Goal: Navigation & Orientation: Go to known website

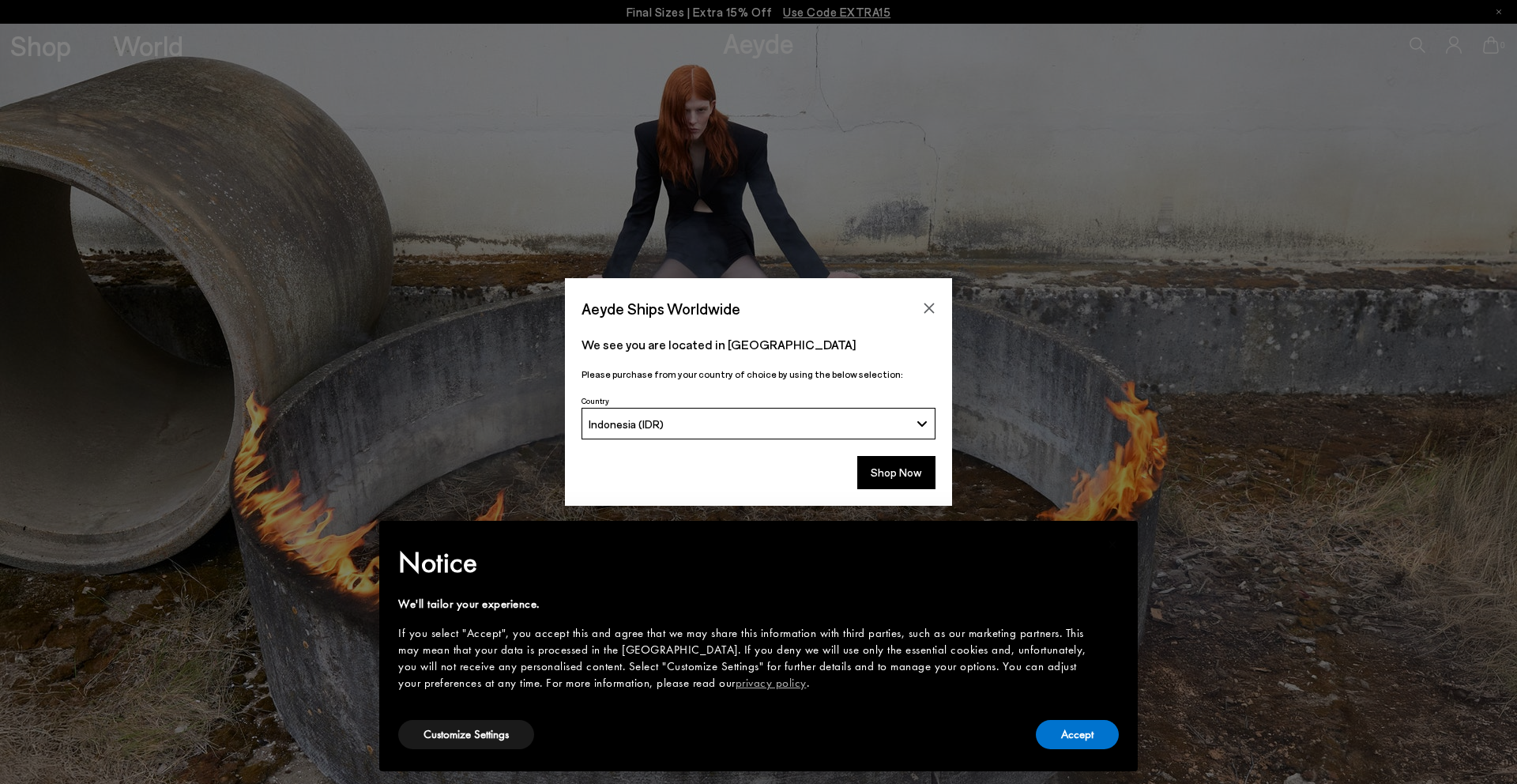
click at [805, 437] on button "Indonesia (IDR)" at bounding box center [759, 423] width 355 height 31
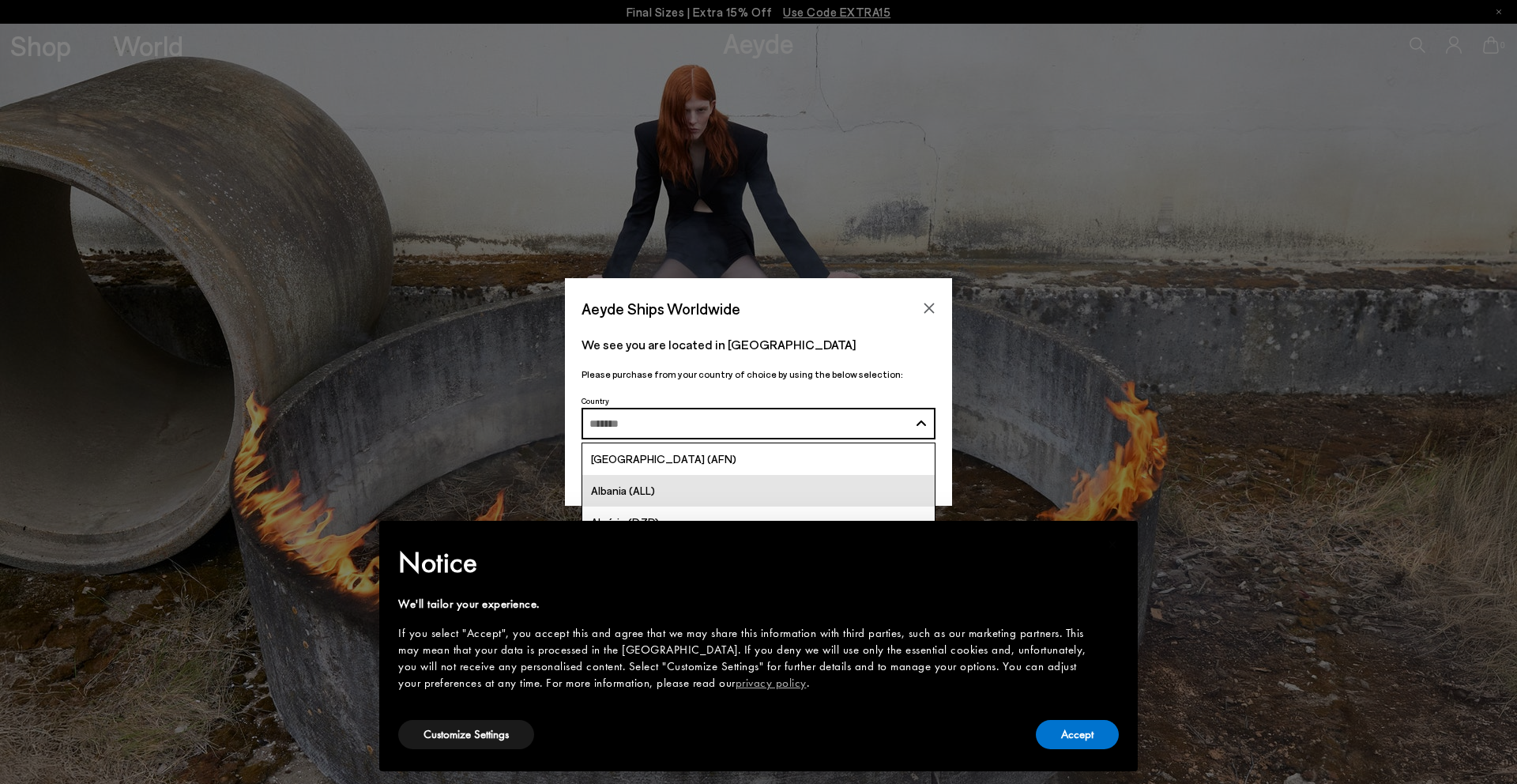
scroll to position [5, 0]
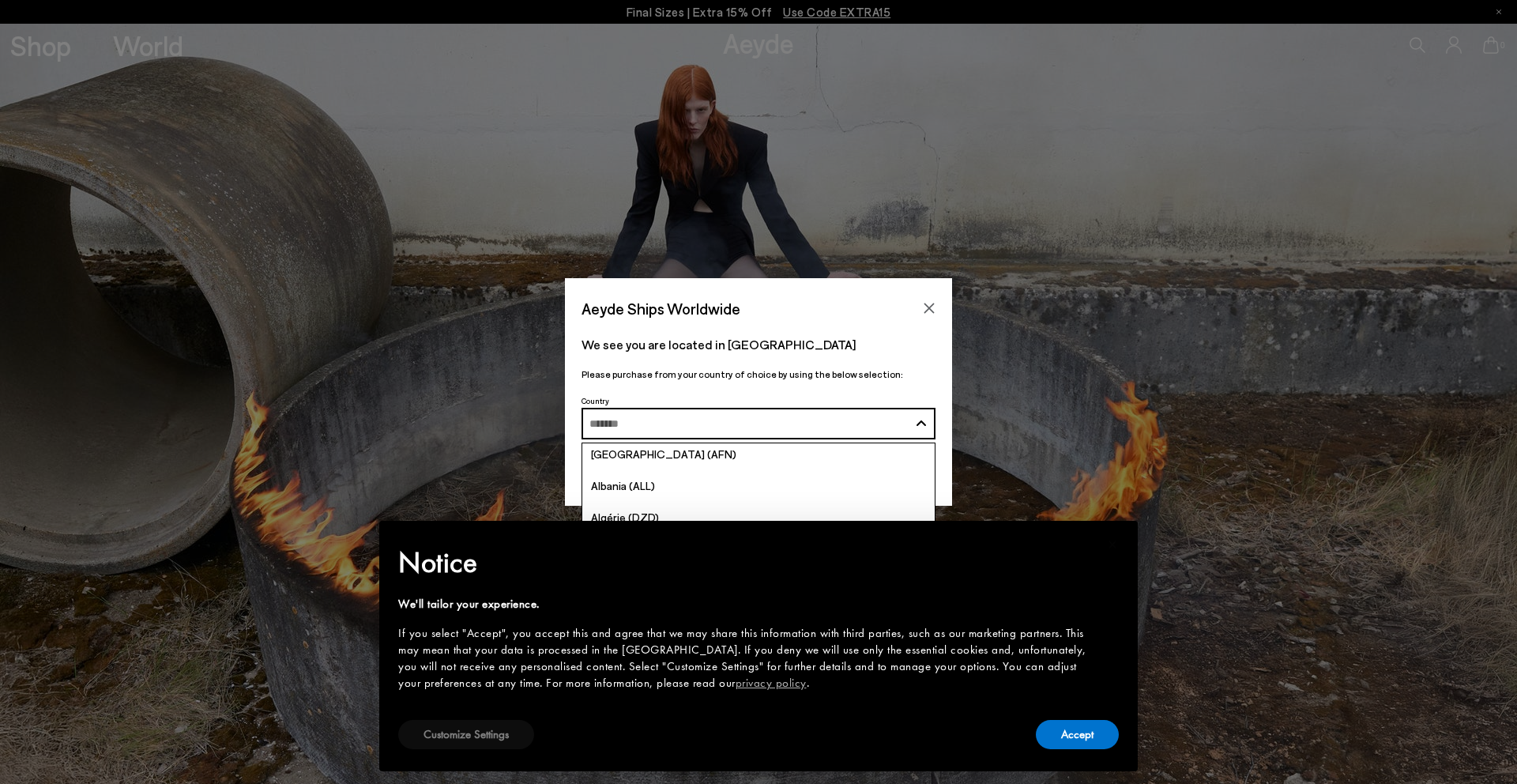
click at [514, 739] on button "Customize Settings" at bounding box center [466, 734] width 136 height 29
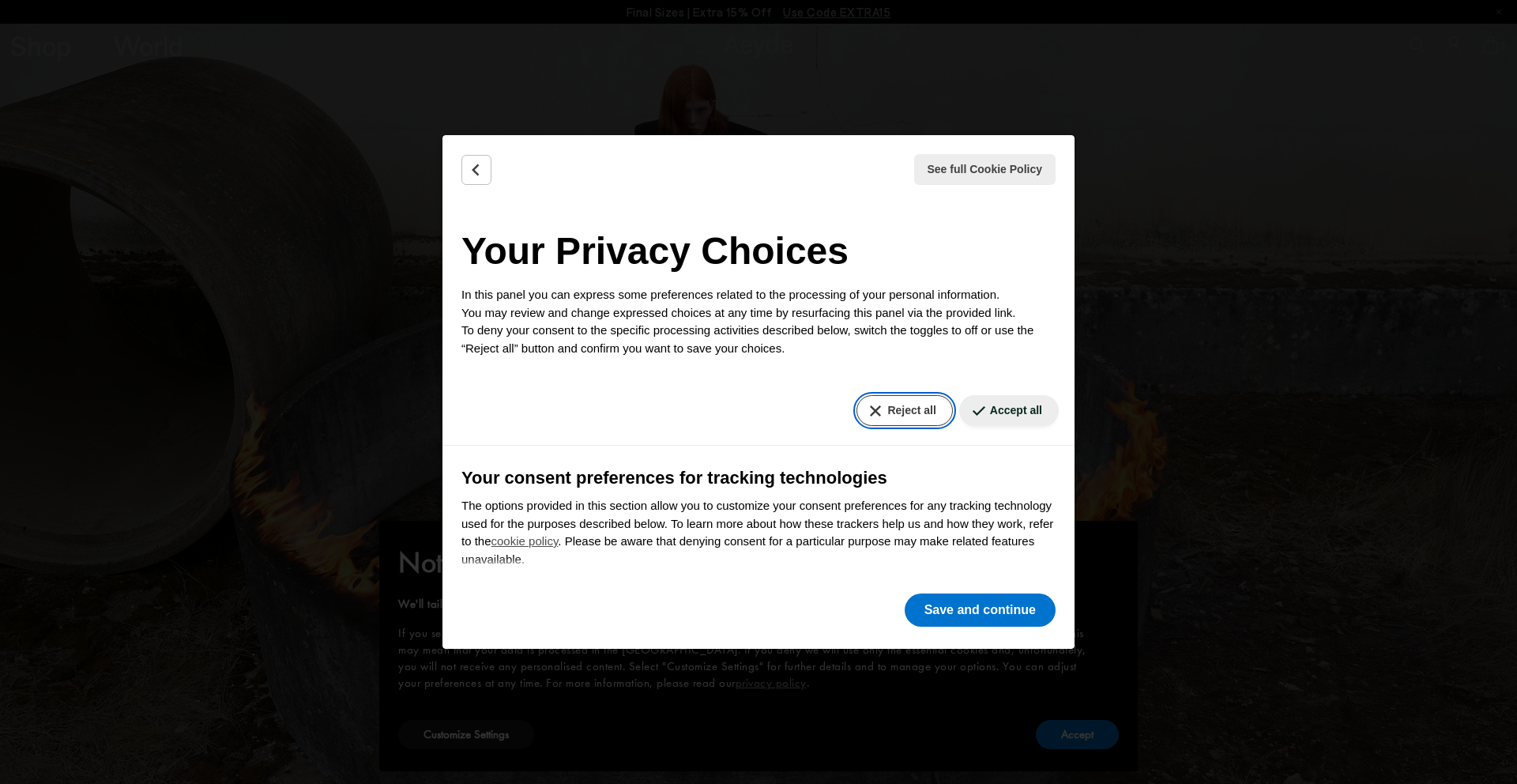
click at [882, 413] on button "Reject all" at bounding box center [905, 409] width 96 height 30
click at [970, 595] on button "Save and continue" at bounding box center [980, 610] width 151 height 33
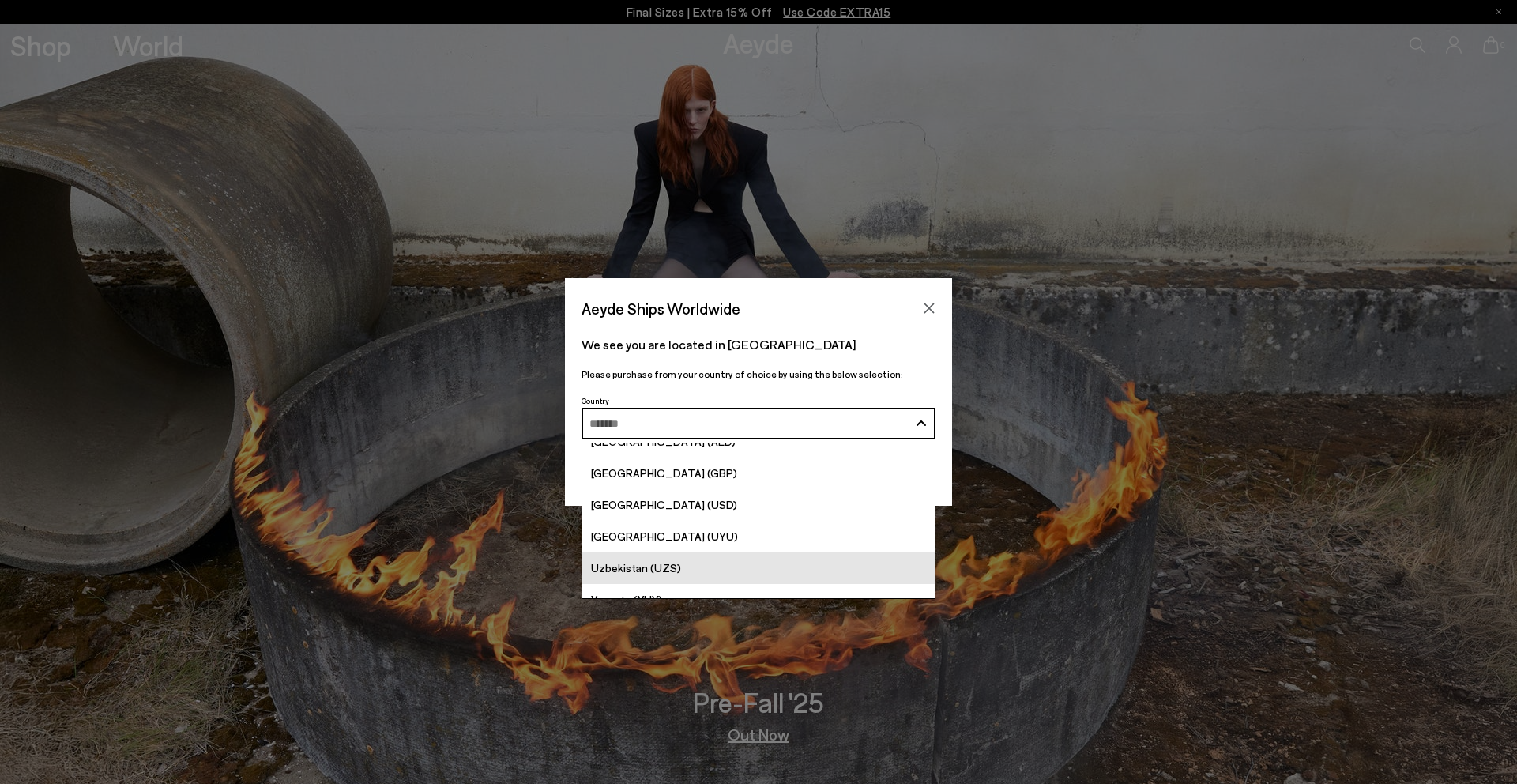
scroll to position [6129, 0]
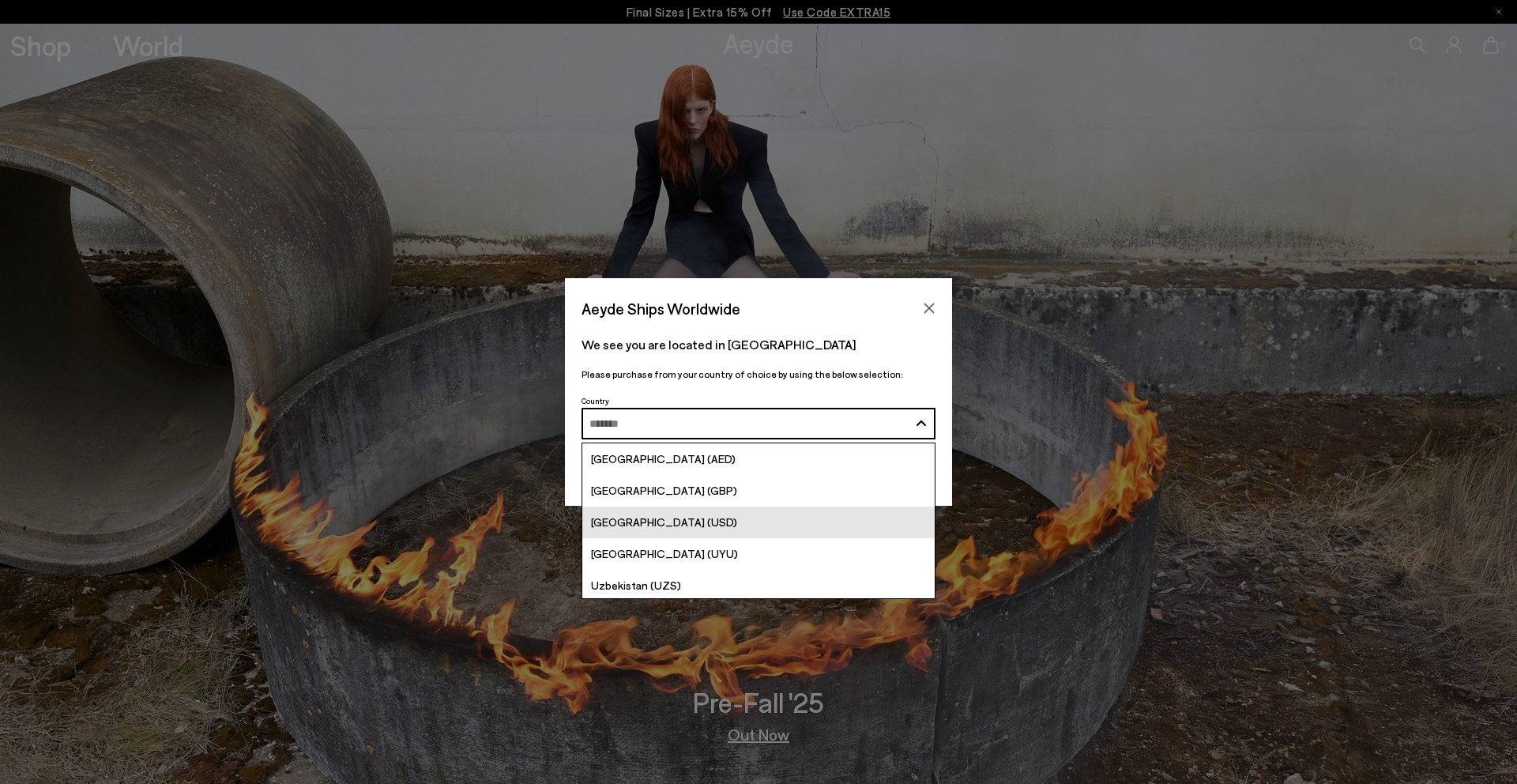
click at [758, 523] on link "[GEOGRAPHIC_DATA] (USD)" at bounding box center [759, 522] width 353 height 31
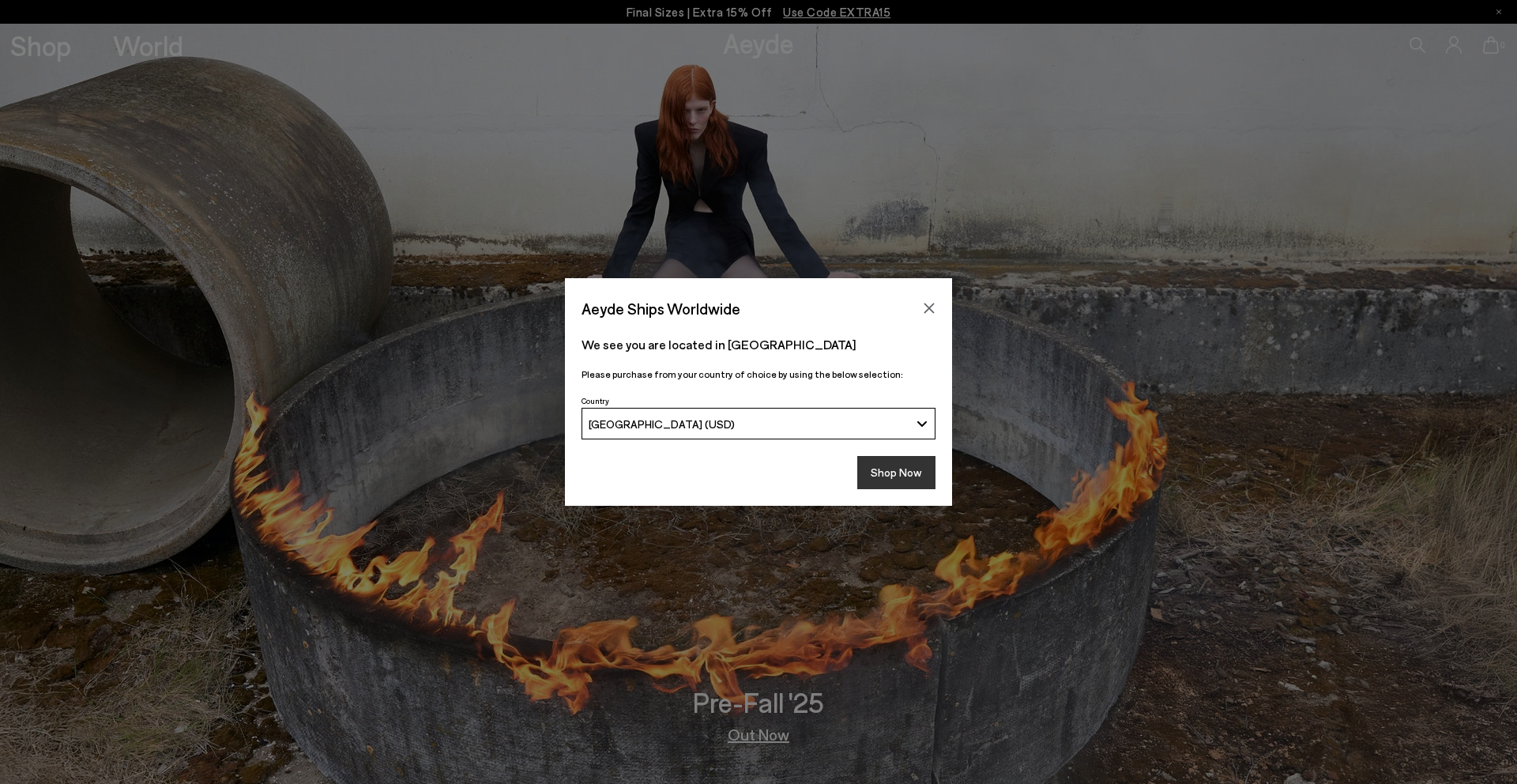
click at [889, 462] on button "Shop Now" at bounding box center [897, 473] width 78 height 33
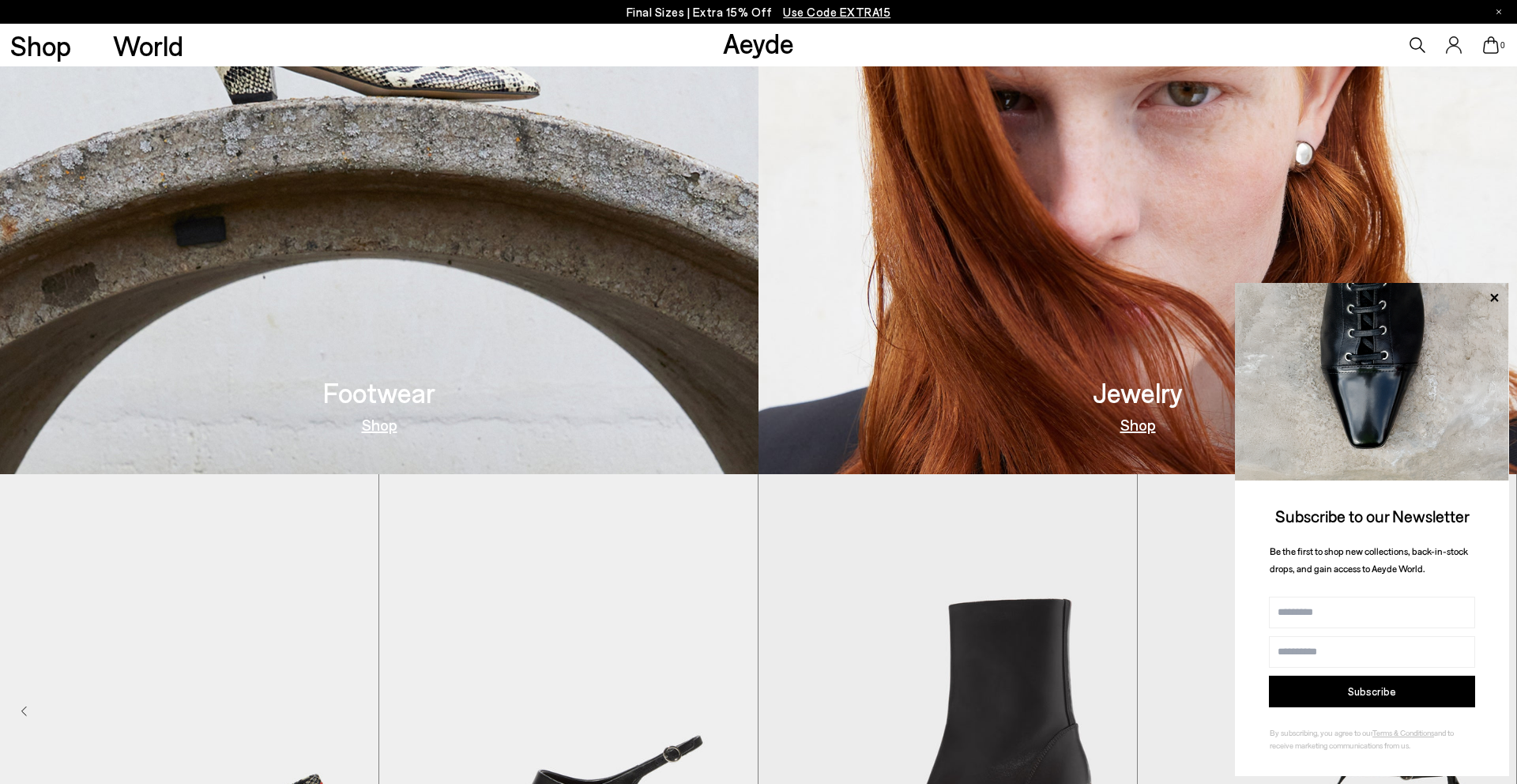
scroll to position [1072, 0]
